Goal: Task Accomplishment & Management: Complete application form

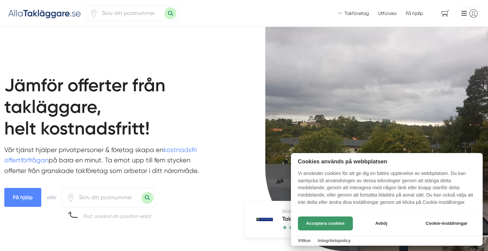
click at [323, 225] on button "Acceptera cookies" at bounding box center [325, 224] width 55 height 14
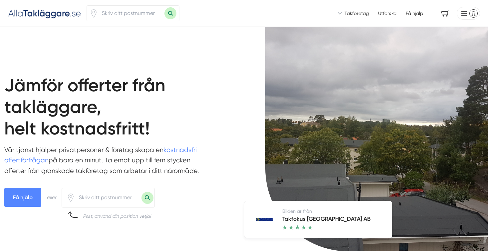
drag, startPoint x: 115, startPoint y: 198, endPoint x: 112, endPoint y: 195, distance: 3.8
click at [115, 198] on input "number" at bounding box center [108, 197] width 67 height 15
type input "86432"
click at [141, 192] on button "Sök med postnummer" at bounding box center [147, 198] width 12 height 12
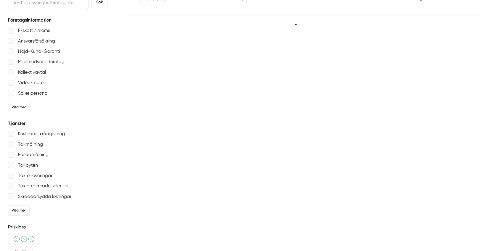
scroll to position [3, 0]
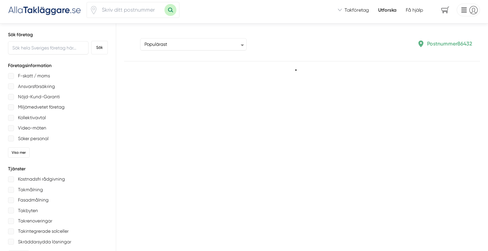
type input "86432"
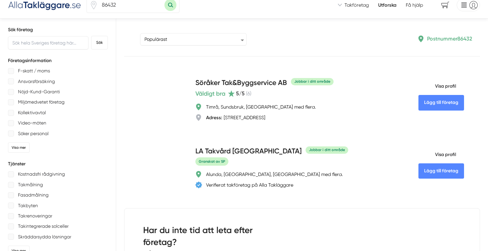
scroll to position [0, 0]
